Goal: Transaction & Acquisition: Register for event/course

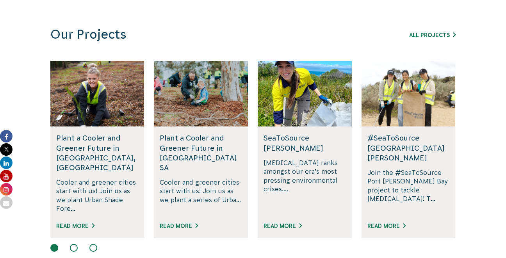
scroll to position [475, 0]
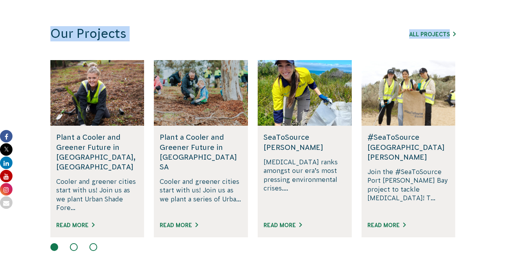
drag, startPoint x: 28, startPoint y: 31, endPoint x: 24, endPoint y: 172, distance: 140.9
click at [26, 171] on section "Our Projects All Projects Rewilding Fifth Creek, SA Join us in rewilding Fifth …" at bounding box center [253, 141] width 506 height 300
click at [24, 172] on section "Our Projects All Projects Rewilding Fifth Creek, SA Join us in rewilding Fifth …" at bounding box center [253, 141] width 506 height 300
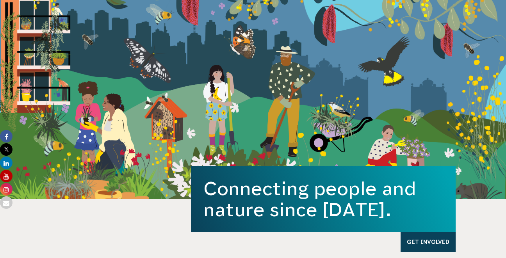
scroll to position [0, 0]
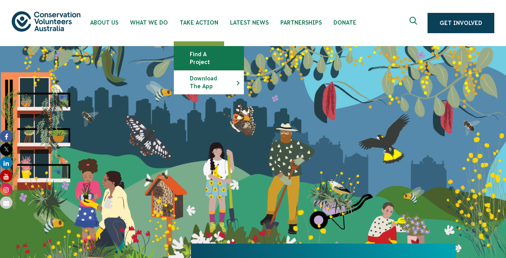
click at [201, 56] on link "Find a project" at bounding box center [208, 57] width 69 height 23
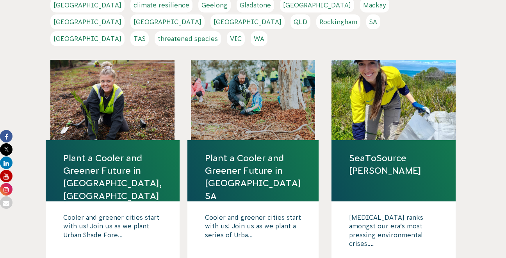
scroll to position [181, 0]
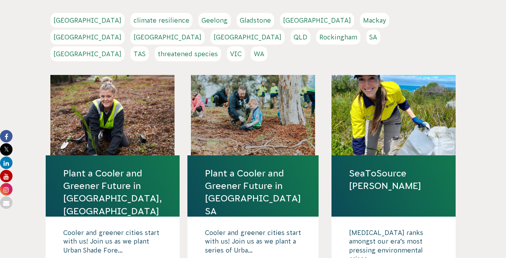
click at [245, 46] on link "VIC" at bounding box center [236, 53] width 18 height 15
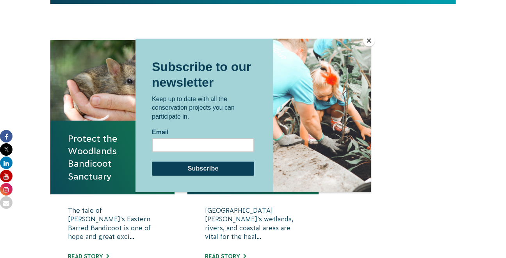
scroll to position [268, 0]
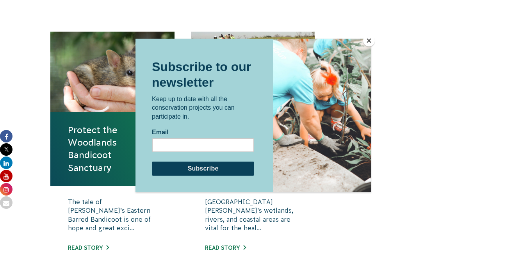
click at [371, 40] on button "Close" at bounding box center [369, 41] width 12 height 12
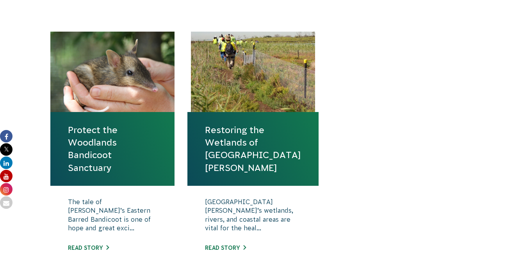
scroll to position [307, 0]
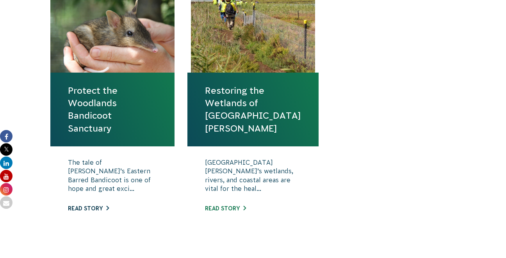
click at [85, 207] on link "Read story" at bounding box center [88, 208] width 41 height 6
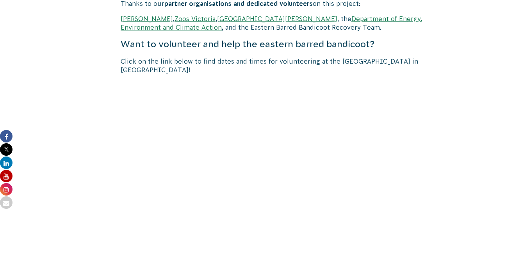
scroll to position [1435, 0]
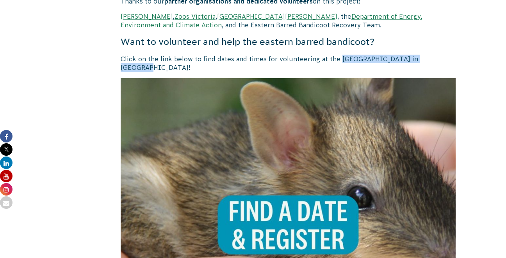
drag, startPoint x: 338, startPoint y: 50, endPoint x: 433, endPoint y: 47, distance: 94.9
click at [434, 55] on p "Click on the link below to find dates and times for volunteering at the [GEOGRA…" at bounding box center [288, 64] width 335 height 18
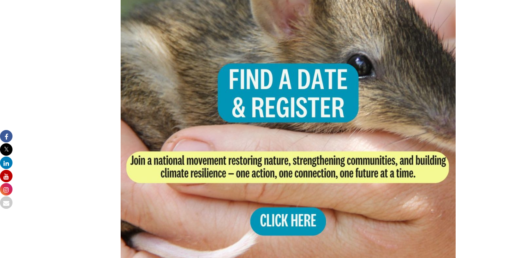
scroll to position [1579, 0]
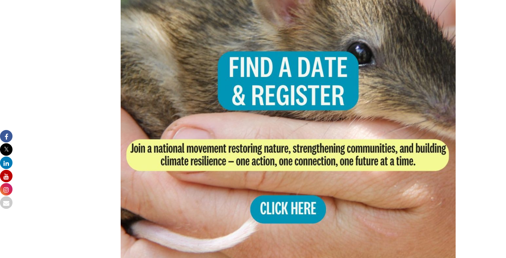
click at [294, 197] on img at bounding box center [288, 101] width 335 height 335
